Goal: Complete application form: Complete application form

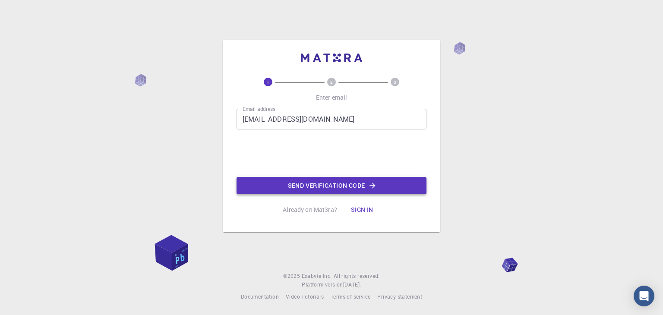
click at [294, 186] on button "Send verification code" at bounding box center [332, 185] width 190 height 17
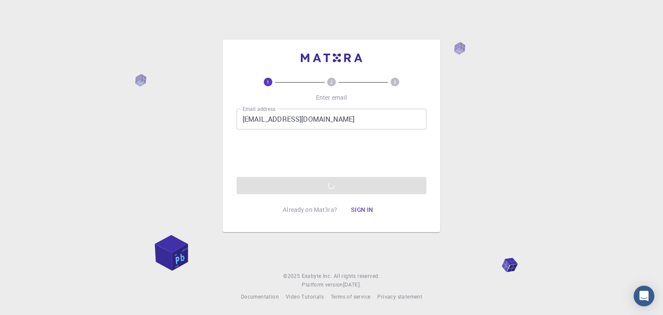
click at [356, 208] on button "Sign in" at bounding box center [362, 209] width 36 height 17
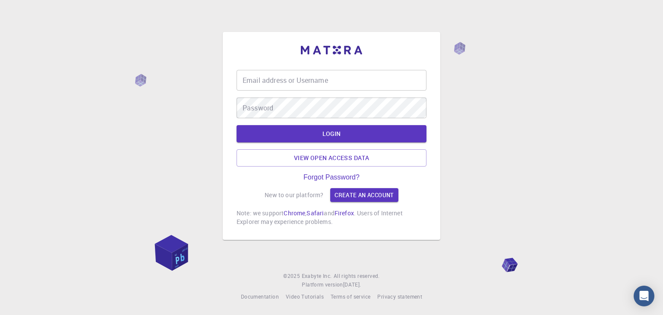
click at [293, 85] on input "Email address or Username" at bounding box center [332, 80] width 190 height 21
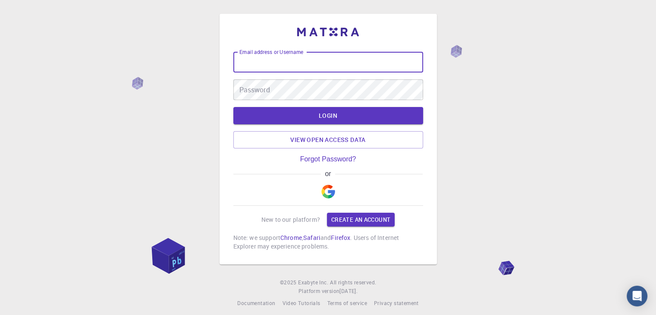
click at [329, 192] on img "button" at bounding box center [329, 192] width 14 height 14
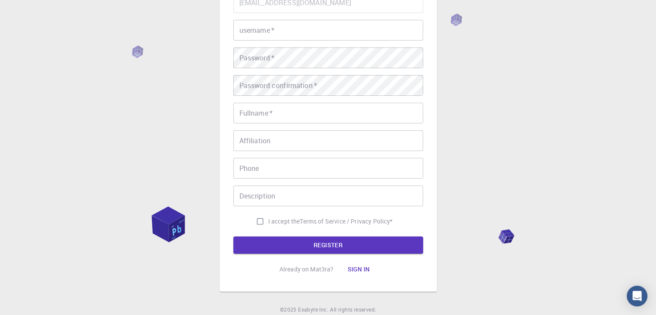
scroll to position [38, 0]
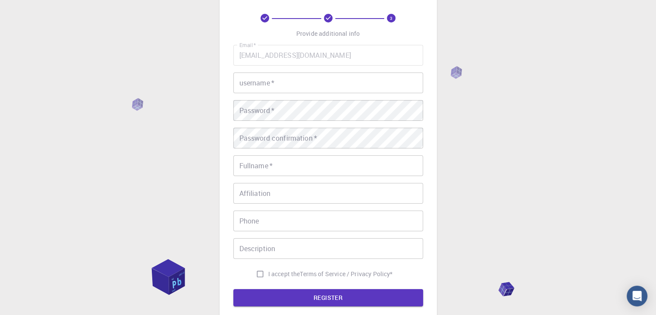
click at [260, 89] on input "username   *" at bounding box center [328, 83] width 190 height 21
type input "alsp"
click at [252, 110] on div "Password   * Password   *" at bounding box center [328, 110] width 190 height 21
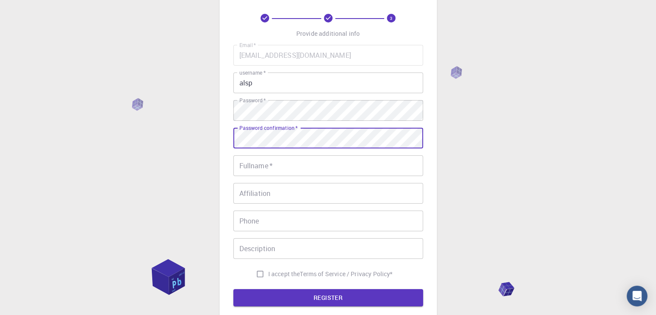
click at [287, 159] on input "Fullname   *" at bounding box center [328, 165] width 190 height 21
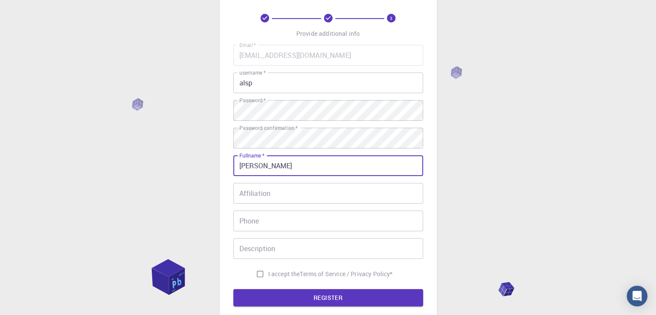
type input "Sergio"
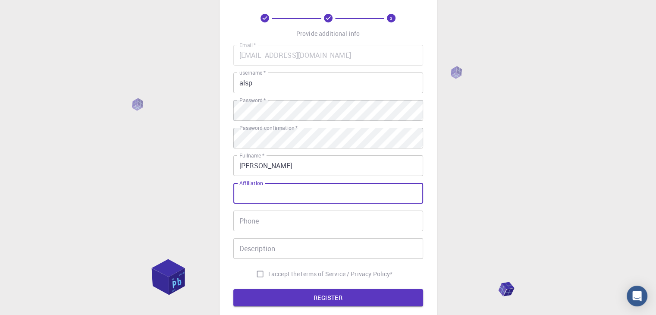
click at [269, 186] on input "Affiliation" at bounding box center [328, 193] width 190 height 21
type input "Pres"
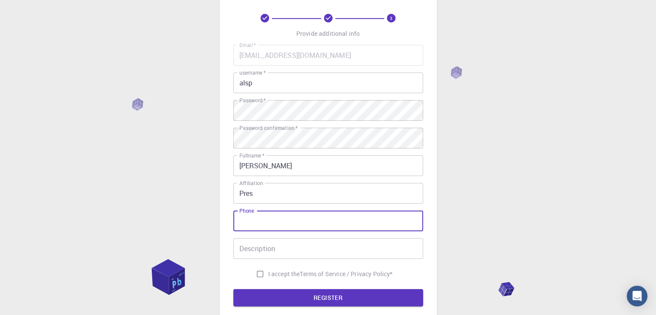
click at [264, 220] on input "Phone" at bounding box center [328, 221] width 190 height 21
type input "3178353969"
click at [256, 271] on input "I accept the Terms of Service / Privacy Policy *" at bounding box center [260, 274] width 16 height 16
checkbox input "true"
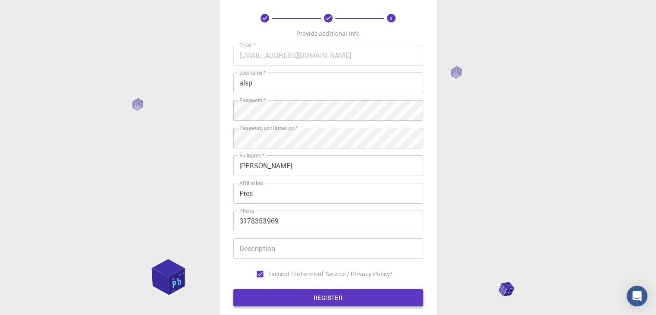
click at [281, 296] on button "REGISTER" at bounding box center [328, 297] width 190 height 17
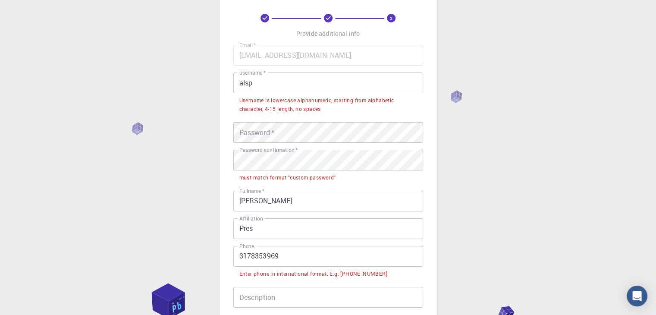
click at [217, 144] on div "3 Provide additional info Email   * sergioaguilar0106@gmail.com Email   * usern…" at bounding box center [328, 206] width 656 height 488
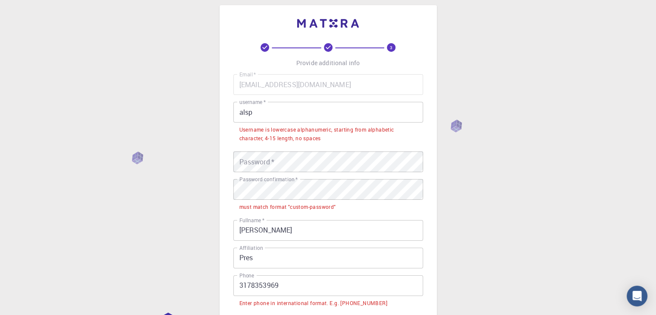
scroll to position [0, 0]
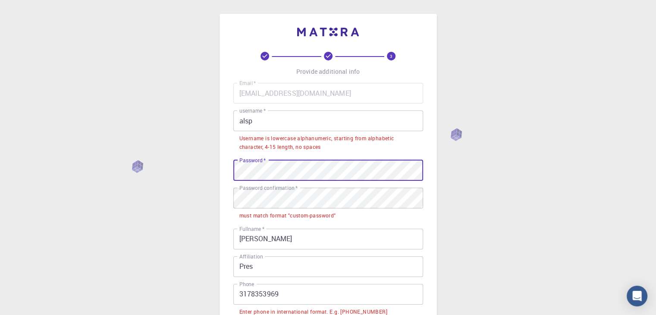
click at [263, 167] on div "Password   * Password   *" at bounding box center [328, 170] width 190 height 21
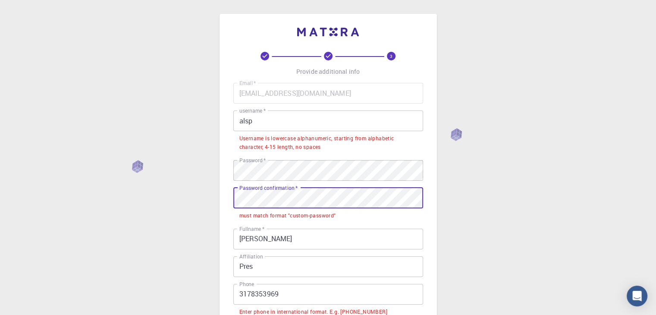
click at [205, 190] on div "3 Provide additional info Email   * sergioaguilar0106@gmail.com Email   * usern…" at bounding box center [328, 244] width 656 height 488
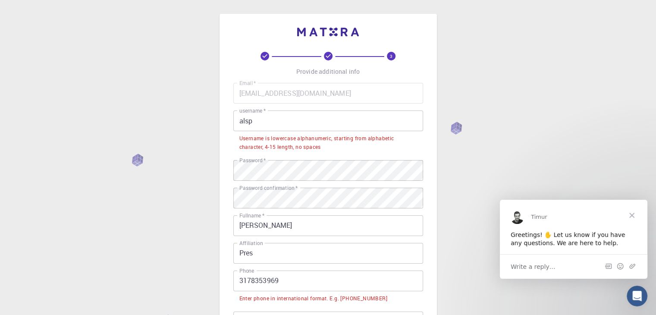
click at [636, 217] on span "Close" at bounding box center [632, 214] width 31 height 31
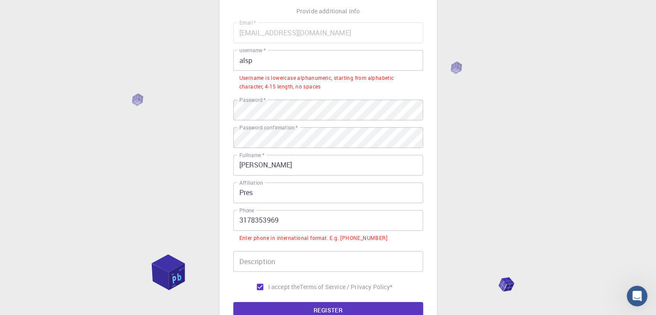
scroll to position [129, 0]
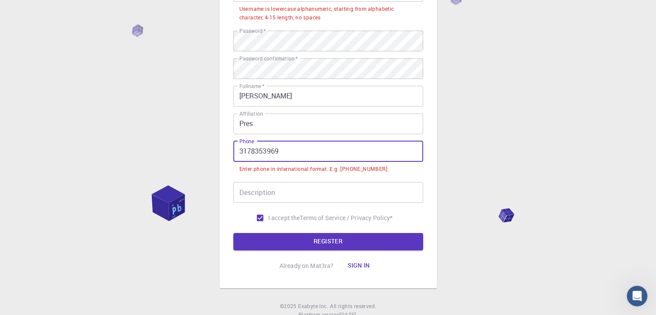
click at [241, 149] on input "3178353969" at bounding box center [328, 151] width 190 height 21
click at [240, 154] on input "3178353969" at bounding box center [328, 151] width 190 height 21
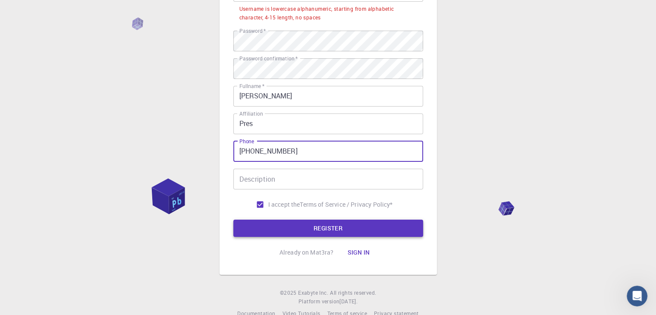
click at [297, 223] on button "REGISTER" at bounding box center [328, 228] width 190 height 17
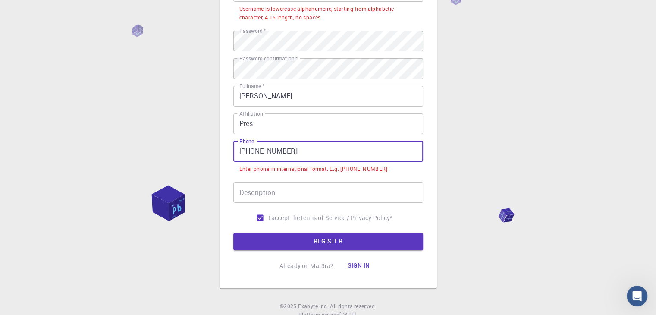
click at [252, 151] on input "+57 3178353969" at bounding box center [328, 151] width 190 height 21
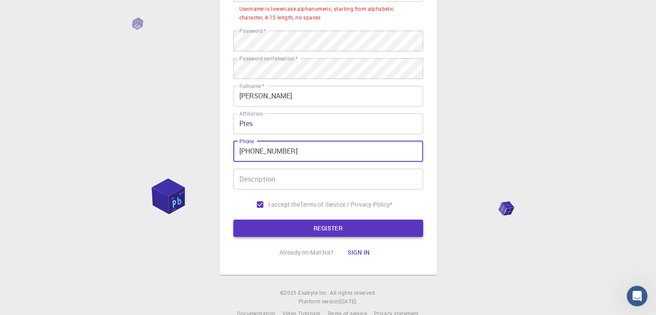
type input "+573178353969"
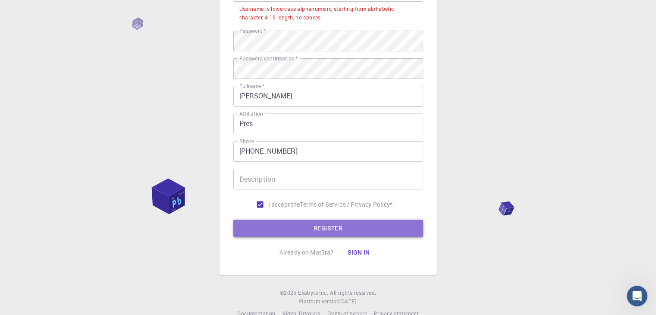
click at [292, 224] on button "REGISTER" at bounding box center [328, 228] width 190 height 17
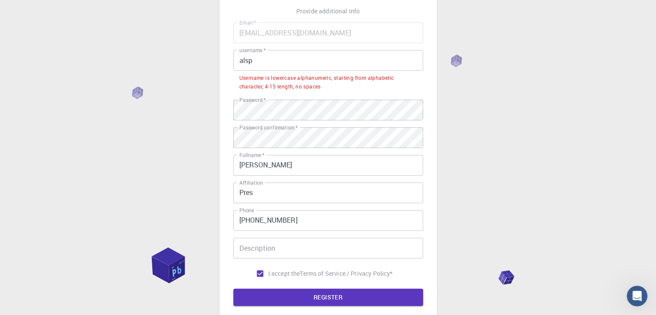
scroll to position [0, 0]
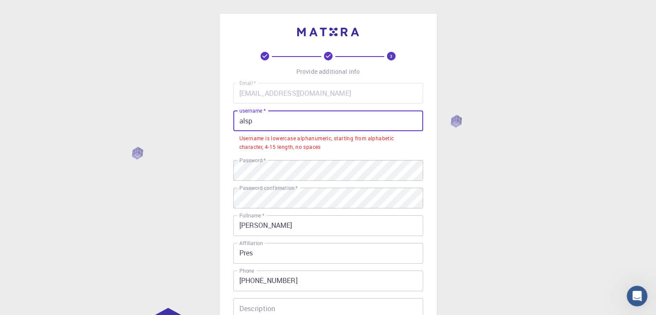
drag, startPoint x: 264, startPoint y: 121, endPoint x: 223, endPoint y: 123, distance: 41.0
click at [223, 123] on div "3 Provide additional info Email   * sergioaguilar0106@gmail.com Email   * usern…" at bounding box center [329, 209] width 218 height 391
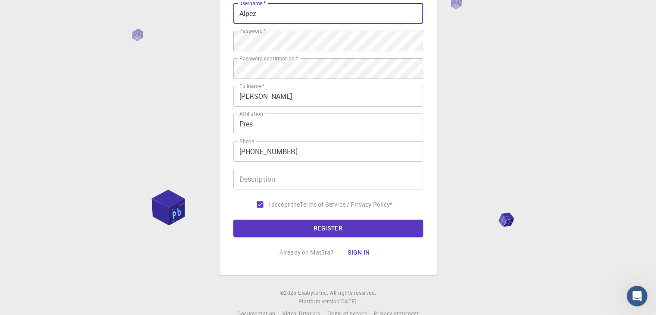
scroll to position [124, 0]
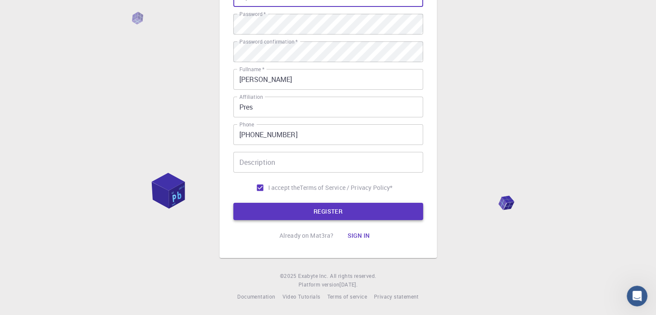
click at [290, 211] on button "REGISTER" at bounding box center [328, 211] width 190 height 17
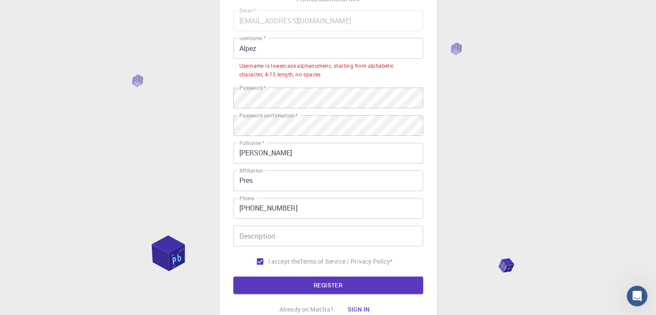
scroll to position [0, 0]
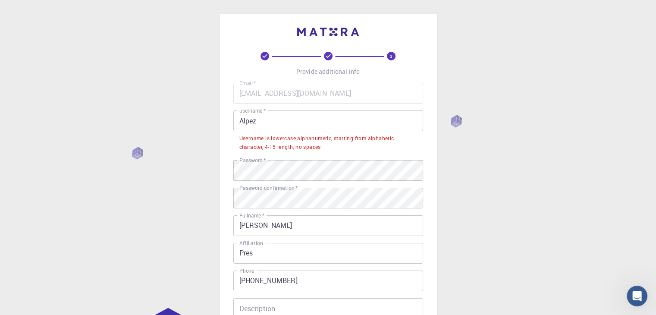
click at [269, 121] on input "Alpez" at bounding box center [328, 120] width 190 height 21
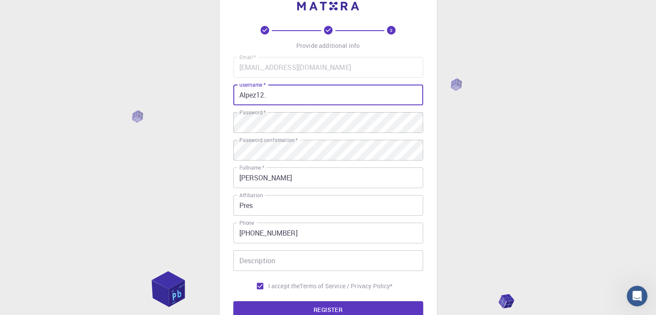
scroll to position [43, 0]
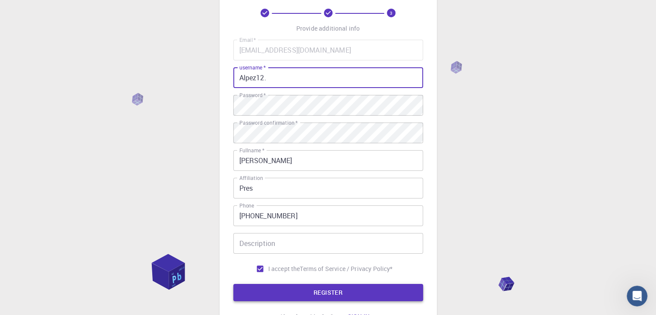
click at [276, 291] on button "REGISTER" at bounding box center [328, 292] width 190 height 17
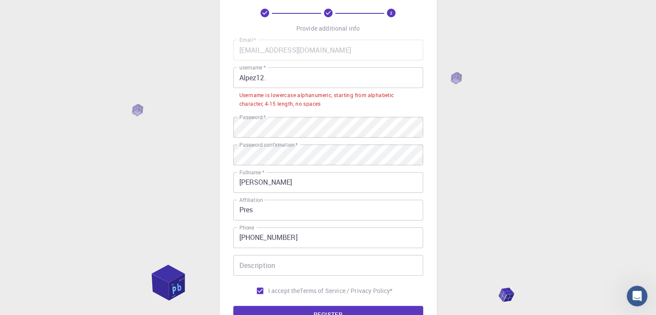
click at [282, 90] on li "Username is lowercase alphanumeric, starting from alphabetic character, 4-15 le…" at bounding box center [328, 99] width 190 height 22
click at [283, 79] on input "Alpez12." at bounding box center [328, 77] width 190 height 21
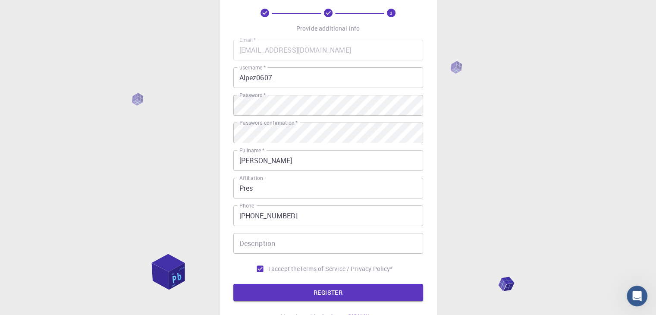
click at [309, 303] on div "3 Provide additional info Email   * sergioaguilar0106@gmail.com Email   * usern…" at bounding box center [328, 167] width 190 height 317
click at [309, 294] on button "REGISTER" at bounding box center [328, 292] width 190 height 17
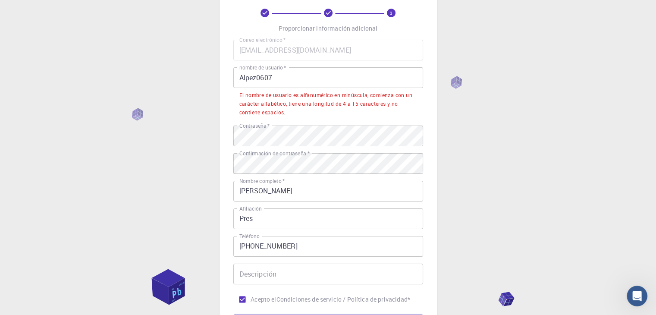
click at [244, 76] on input "Alpez0607." at bounding box center [328, 77] width 190 height 21
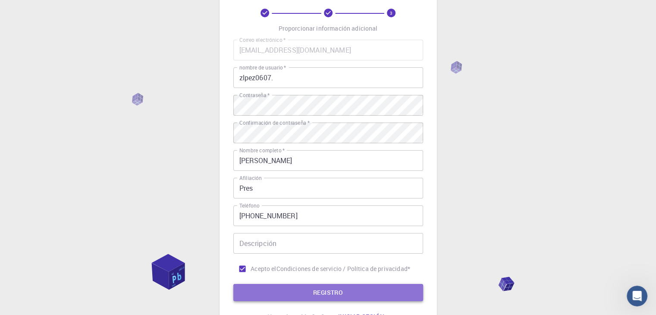
click at [312, 293] on button "REGISTRO" at bounding box center [328, 292] width 190 height 17
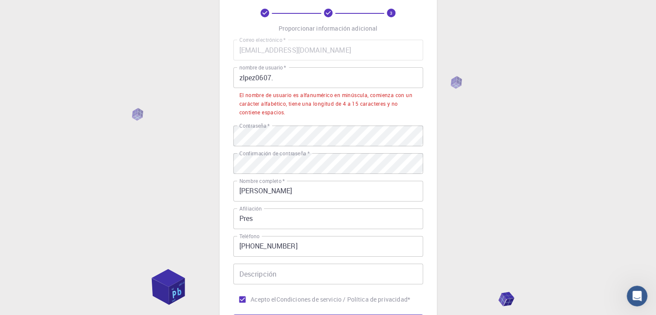
click at [241, 77] on input "zlpez0607." at bounding box center [328, 77] width 190 height 21
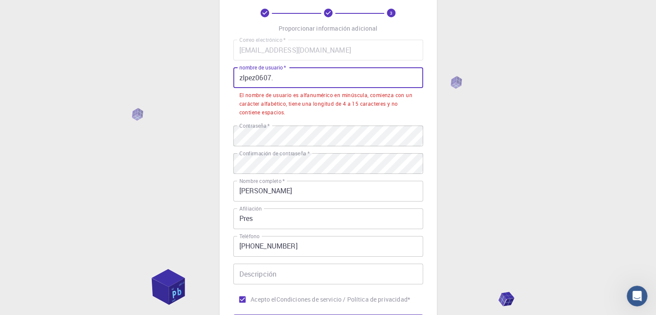
click at [242, 77] on input "zlpez0607." at bounding box center [328, 77] width 190 height 21
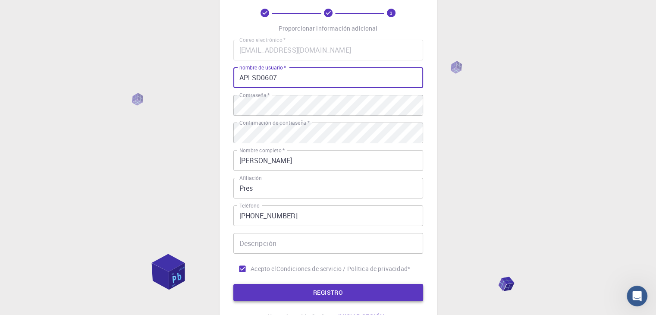
click at [361, 293] on button "REGISTRO" at bounding box center [328, 292] width 190 height 17
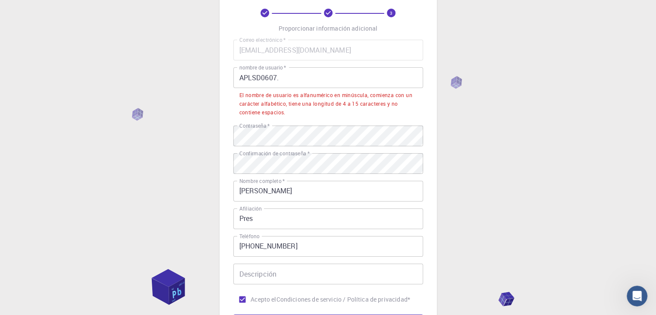
click at [288, 81] on input "APLSD0607." at bounding box center [328, 77] width 190 height 21
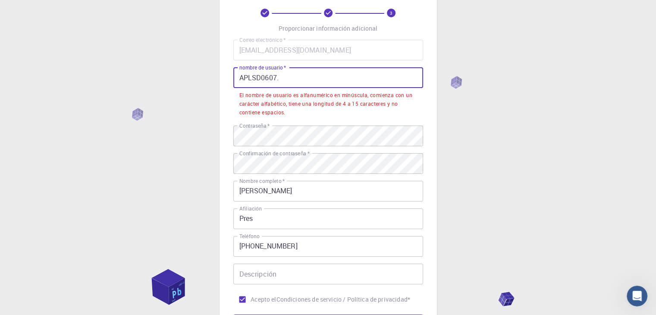
drag, startPoint x: 261, startPoint y: 78, endPoint x: 237, endPoint y: 76, distance: 23.8
click at [237, 76] on input "APLSD0607." at bounding box center [328, 77] width 190 height 21
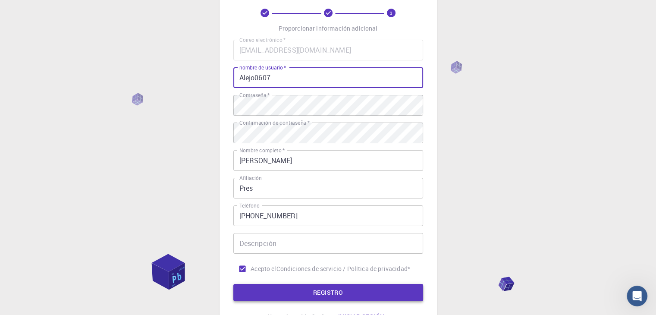
click at [319, 300] on button "REGISTRO" at bounding box center [328, 292] width 190 height 17
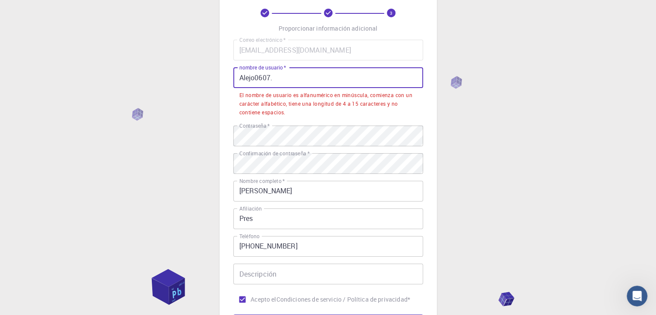
click at [255, 79] on input "Alejo0607." at bounding box center [328, 77] width 190 height 21
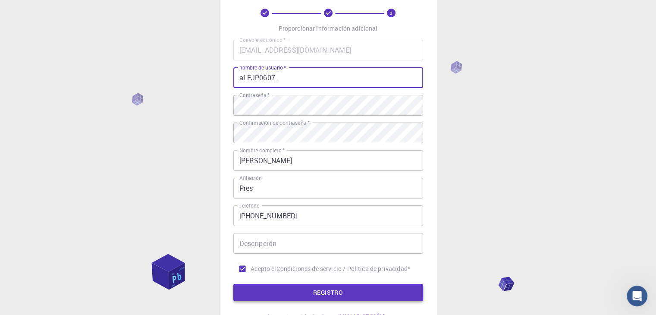
type input "aLEJP0607."
click at [335, 296] on font "REGISTRO" at bounding box center [328, 292] width 30 height 8
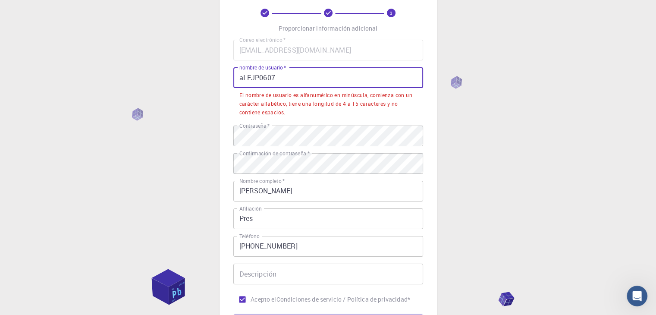
drag, startPoint x: 280, startPoint y: 76, endPoint x: 167, endPoint y: 73, distance: 113.1
click at [167, 73] on div "3 Proporcionar información adicional Correo electrónico   * sergioaguilar0106@g…" at bounding box center [328, 192] width 656 height 470
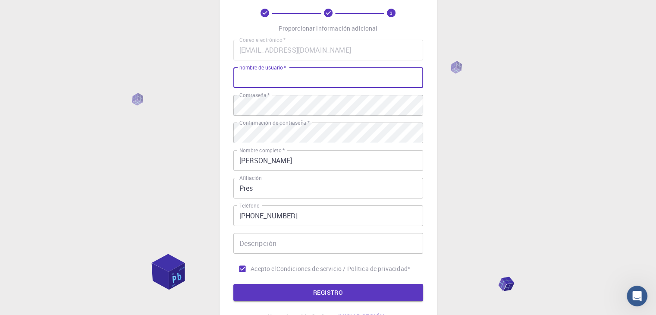
click at [262, 73] on input "nombre de usuario   *" at bounding box center [328, 77] width 190 height 21
type input "alsp"
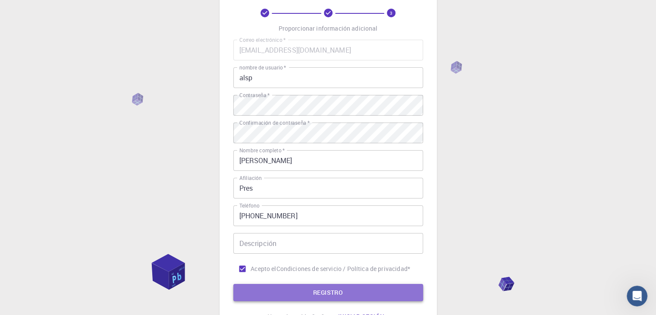
click at [390, 292] on button "REGISTRO" at bounding box center [328, 292] width 190 height 17
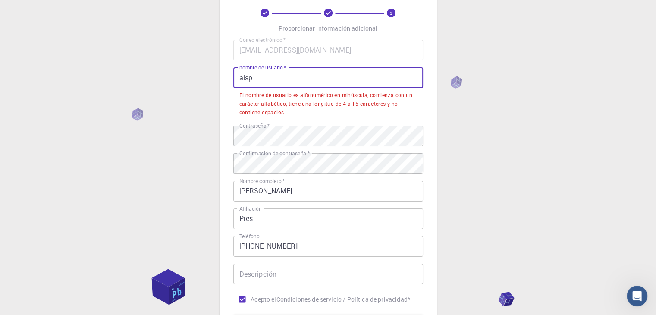
drag, startPoint x: 288, startPoint y: 75, endPoint x: 243, endPoint y: 68, distance: 45.0
click at [243, 68] on div "nombre de usuario   * alsp nombre de usuario   *" at bounding box center [328, 77] width 190 height 21
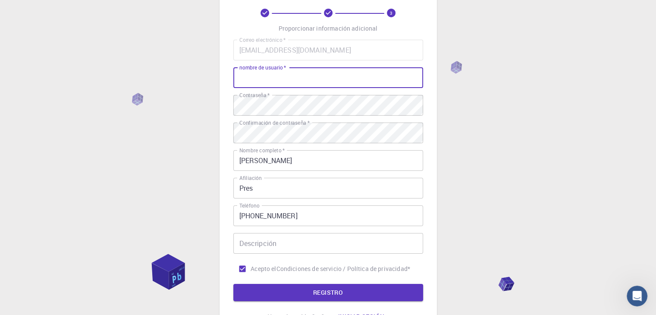
click at [269, 235] on div "Descripción Descripción" at bounding box center [328, 243] width 190 height 21
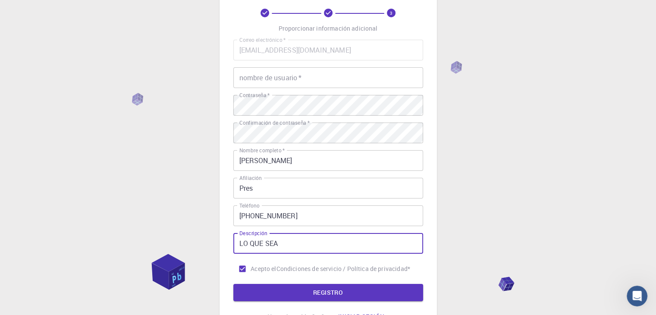
type input "LO QUE SEA"
click at [231, 80] on div "3 Proporcionar información adicional Correo electrónico   * sergioaguilar0106@g…" at bounding box center [329, 155] width 218 height 369
click at [266, 79] on input "nombre de usuario   *" at bounding box center [328, 77] width 190 height 21
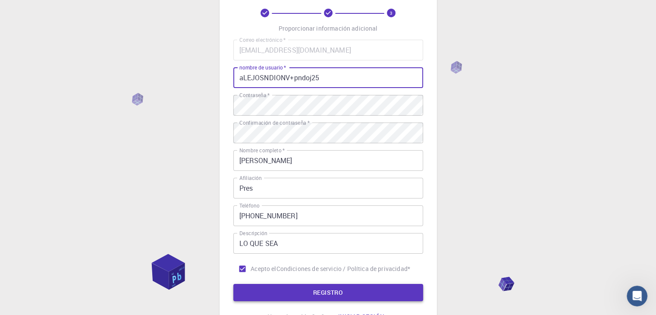
click at [360, 299] on button "REGISTRO" at bounding box center [328, 292] width 190 height 17
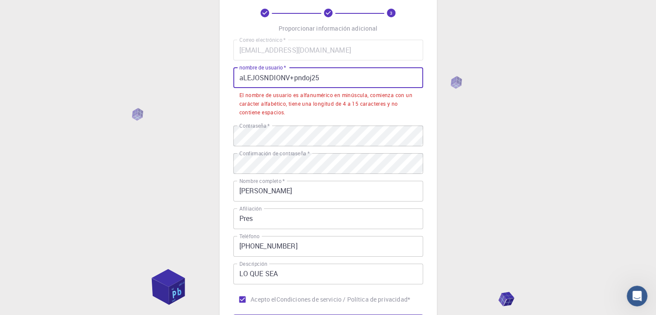
drag, startPoint x: 363, startPoint y: 73, endPoint x: 186, endPoint y: 67, distance: 176.6
click at [186, 67] on div "3 Proporcionar información adicional Correo electrónico   * sergioaguilar0106@g…" at bounding box center [328, 192] width 656 height 470
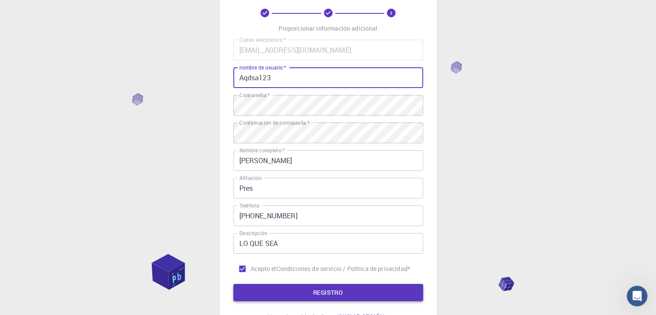
click at [292, 296] on button "REGISTRO" at bounding box center [328, 292] width 190 height 17
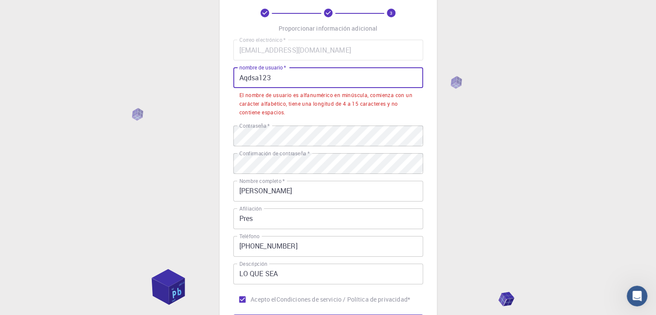
drag, startPoint x: 278, startPoint y: 78, endPoint x: 260, endPoint y: 75, distance: 18.3
click at [260, 75] on input "Aqdsa123" at bounding box center [328, 77] width 190 height 21
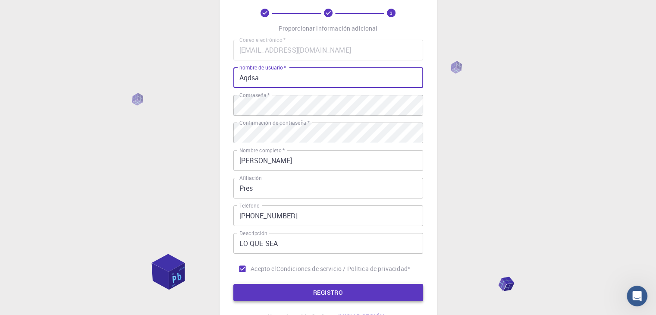
click at [312, 289] on button "REGISTRO" at bounding box center [328, 292] width 190 height 17
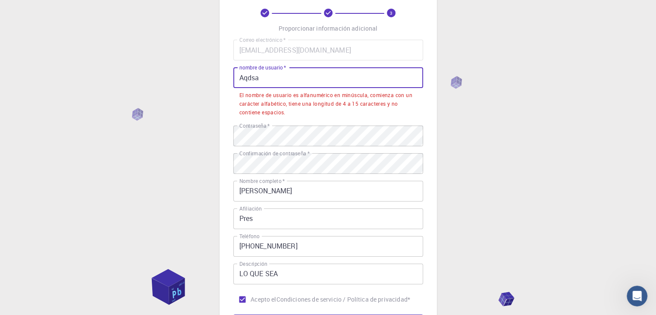
drag, startPoint x: 278, startPoint y: 73, endPoint x: 223, endPoint y: 71, distance: 54.8
click at [223, 71] on div "3 Proporcionar información adicional Correo electrónico   * sergioaguilar0106@g…" at bounding box center [329, 170] width 218 height 399
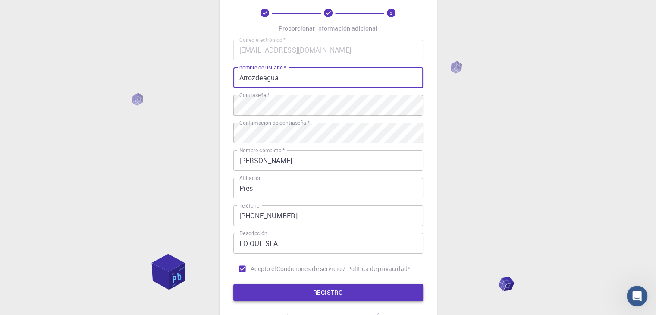
click at [290, 286] on button "REGISTRO" at bounding box center [328, 292] width 190 height 17
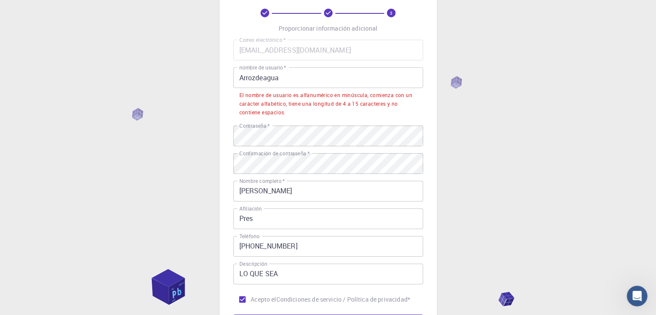
click at [286, 70] on font "*" at bounding box center [285, 67] width 2 height 7
click at [287, 70] on input "Arrozdeagua" at bounding box center [328, 77] width 190 height 21
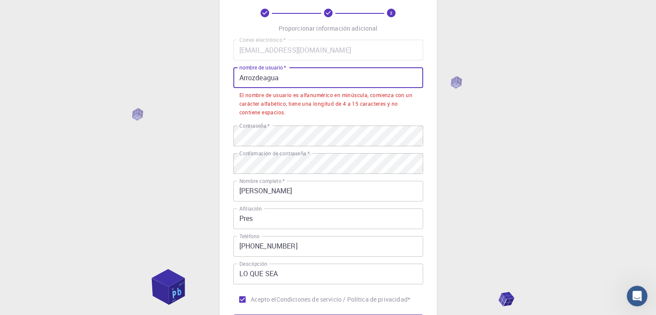
click at [292, 80] on input "Arrozdeagua" at bounding box center [328, 77] width 190 height 21
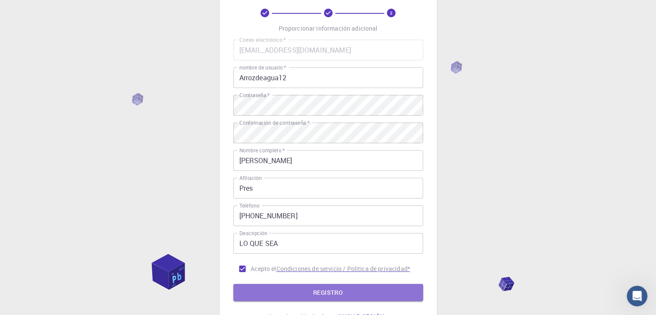
drag, startPoint x: 327, startPoint y: 300, endPoint x: 328, endPoint y: 291, distance: 9.5
click at [328, 297] on button "REGISTRO" at bounding box center [328, 292] width 190 height 17
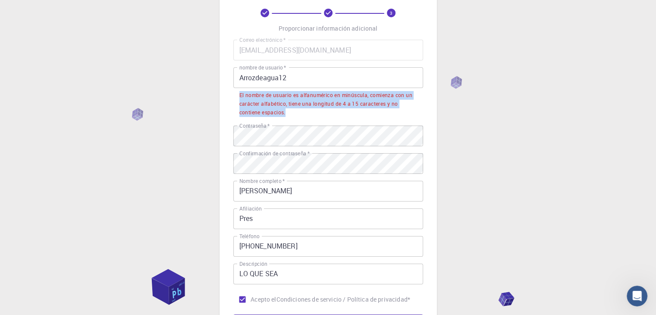
drag, startPoint x: 237, startPoint y: 94, endPoint x: 287, endPoint y: 114, distance: 54.8
click at [287, 114] on li "El nombre de usuario es alfanumérico en minúscula, comienza con un carácter alf…" at bounding box center [328, 103] width 190 height 31
copy font "El nombre de usuario es alfanumérico en minúscula, comienza con un carácter alf…"
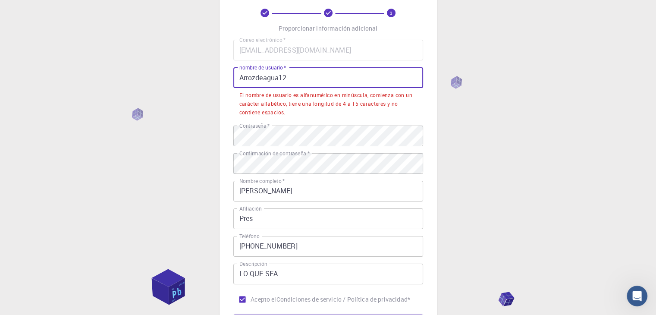
drag, startPoint x: 288, startPoint y: 76, endPoint x: 199, endPoint y: 76, distance: 89.8
click at [199, 76] on div "3 Proporcionar información adicional Correo electrónico   * sergioaguilar0106@g…" at bounding box center [328, 192] width 656 height 470
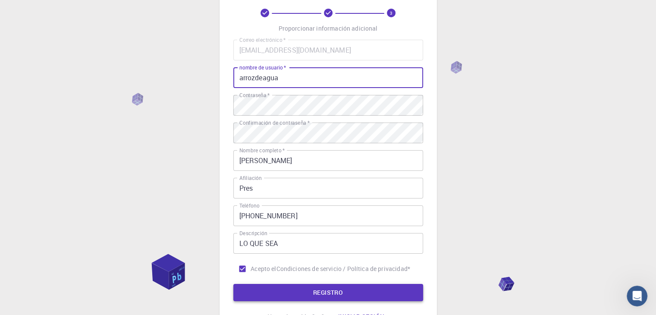
type input "arrozdeagua"
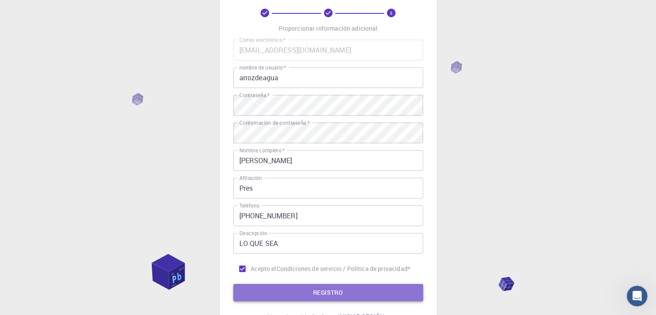
click at [330, 288] on font "REGISTRO" at bounding box center [328, 292] width 30 height 11
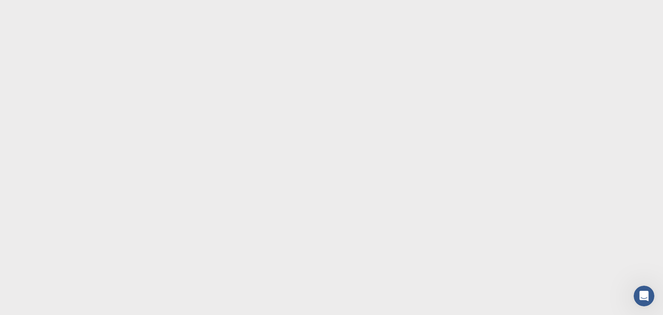
click at [274, 92] on body "Texto original Valora esta traducción Tu opinión servirá para ayudar a mejorar …" at bounding box center [331, 157] width 663 height 315
drag, startPoint x: 644, startPoint y: 284, endPoint x: 9, endPoint y: 7, distance: 693.2
click at [644, 284] on body "Texto original Valora esta traducción Tu opinión servirá para ayudar a mejorar …" at bounding box center [331, 157] width 663 height 315
click at [640, 297] on icon "Abrir Intercom Messenger" at bounding box center [643, 295] width 14 height 14
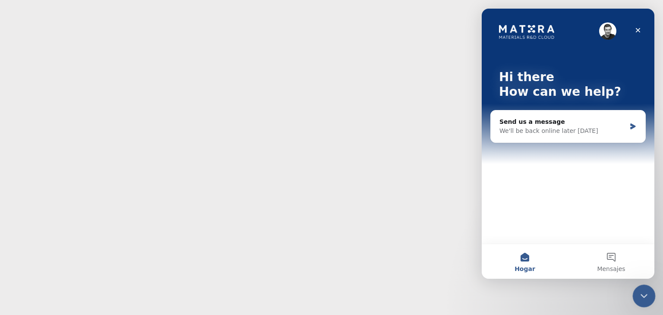
click at [640, 298] on icon "Close Intercom Messenger" at bounding box center [642, 295] width 10 height 10
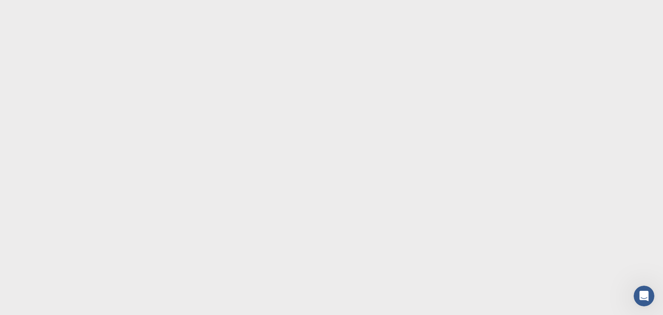
click at [242, 104] on body "Texto original Valora esta traducción Tu opinión servirá para ayudar a mejorar …" at bounding box center [331, 157] width 663 height 315
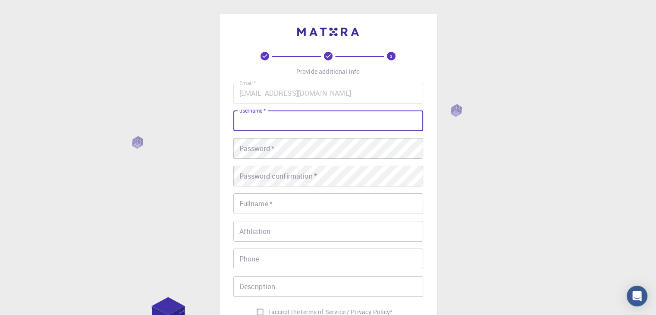
click at [290, 116] on input "username   *" at bounding box center [328, 120] width 190 height 21
type input "asasvds"
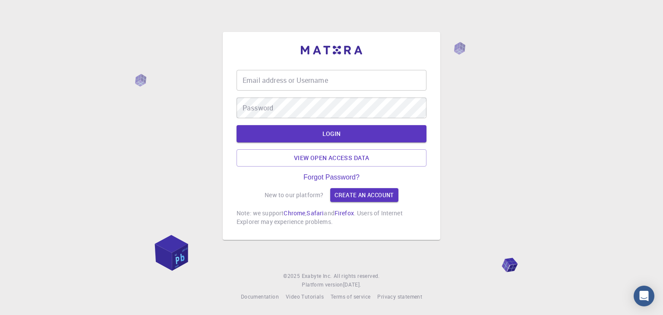
click at [299, 77] on input "Email address or Username" at bounding box center [332, 80] width 190 height 21
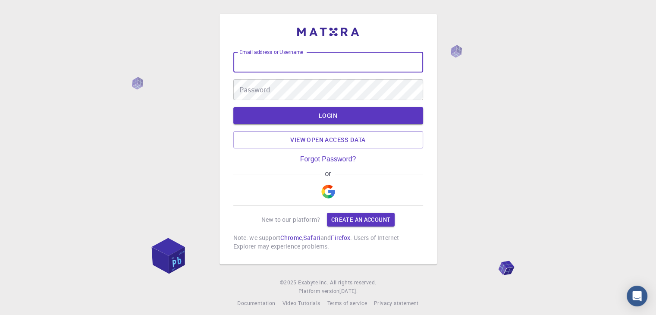
click at [328, 187] on img "button" at bounding box center [329, 192] width 14 height 14
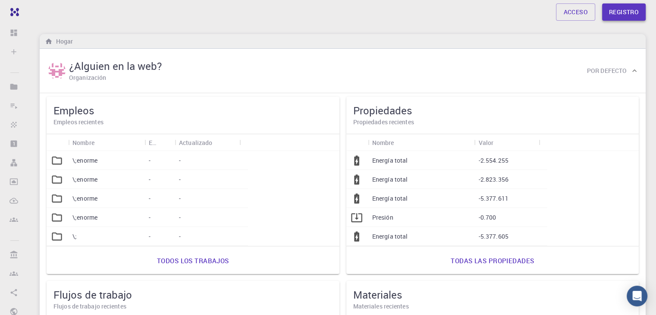
click at [630, 18] on font "Registro" at bounding box center [624, 11] width 30 height 11
click at [575, 15] on font "Acceso" at bounding box center [576, 12] width 24 height 8
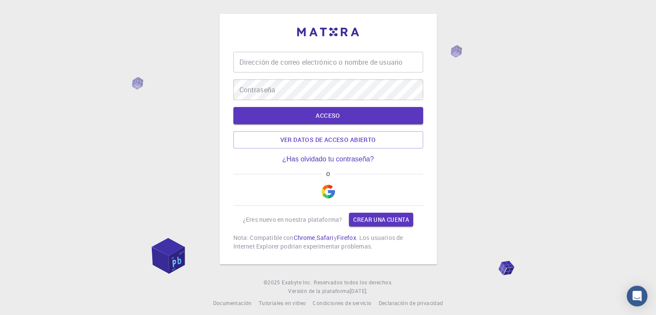
click at [285, 66] on input "Dirección de correo electrónico o nombre de usuario" at bounding box center [328, 62] width 190 height 21
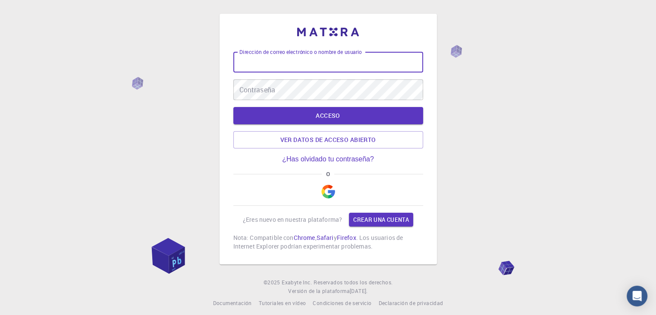
click at [326, 189] on img "button" at bounding box center [329, 192] width 14 height 14
click at [278, 61] on input "Dirección de correo electrónico o nombre de usuario" at bounding box center [328, 62] width 190 height 21
